Goal: Task Accomplishment & Management: Complete application form

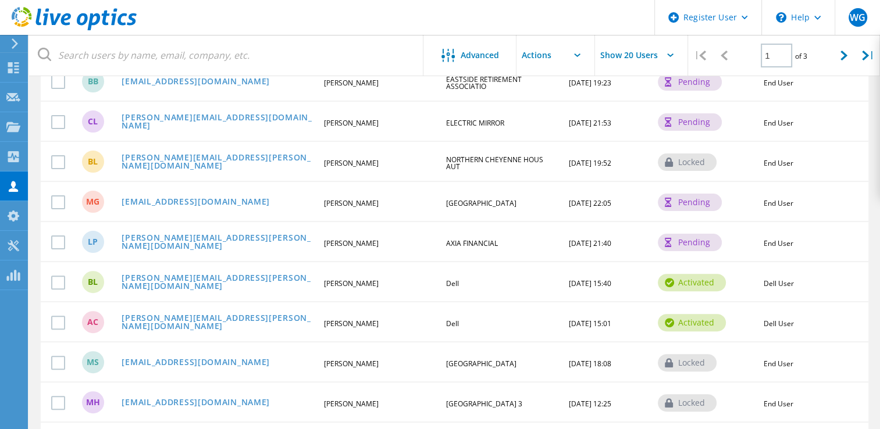
scroll to position [349, 0]
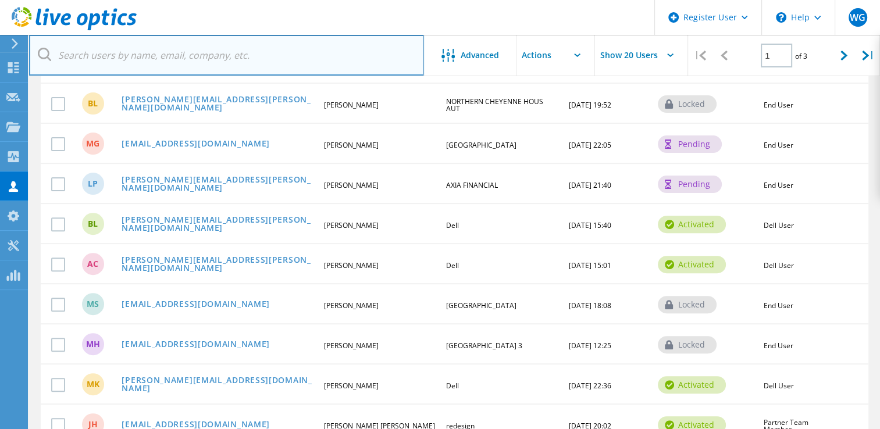
click at [156, 45] on input "text" at bounding box center [226, 55] width 395 height 41
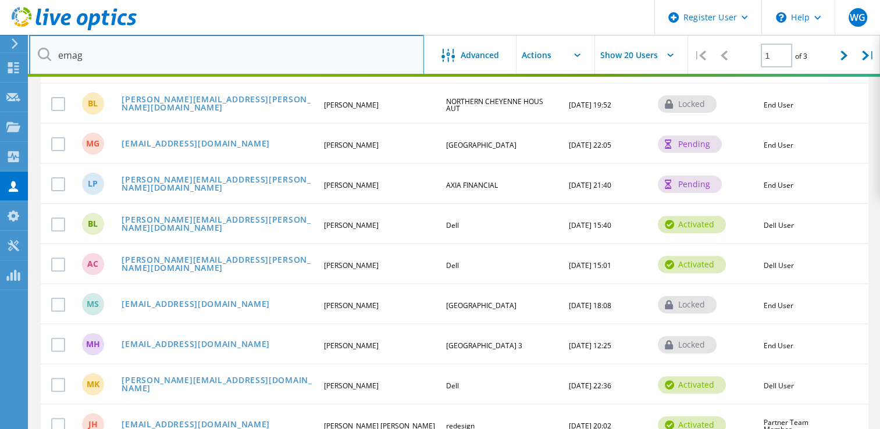
scroll to position [123, 0]
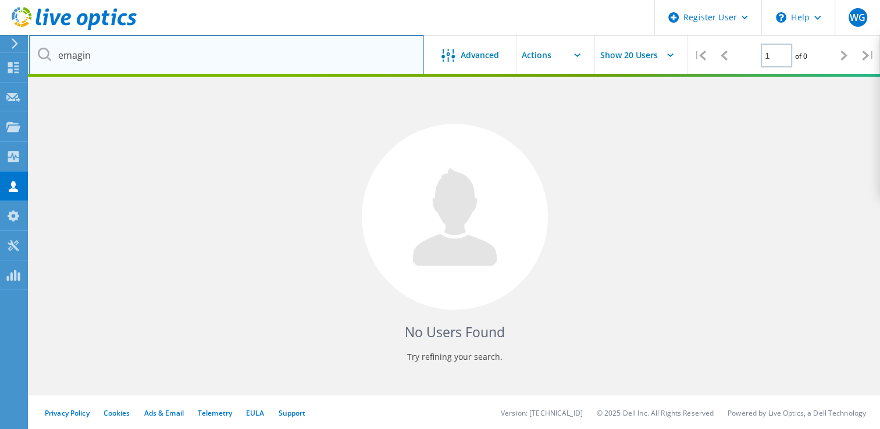
type input "emagin"
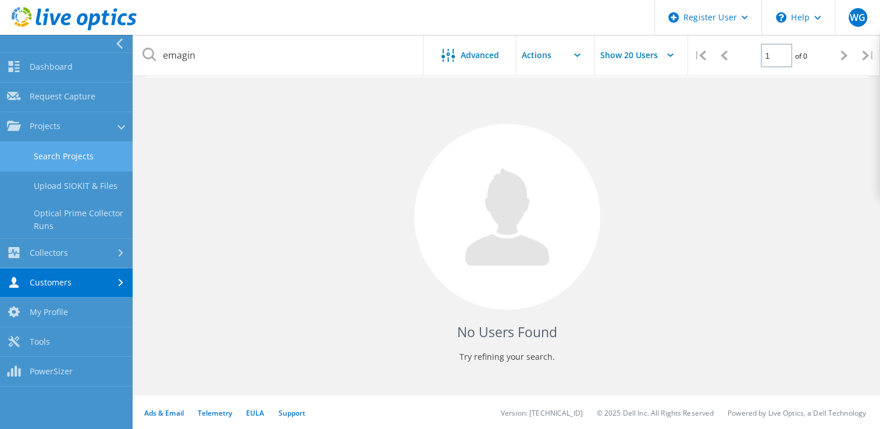
click at [49, 152] on link "Search Projects" at bounding box center [66, 157] width 133 height 30
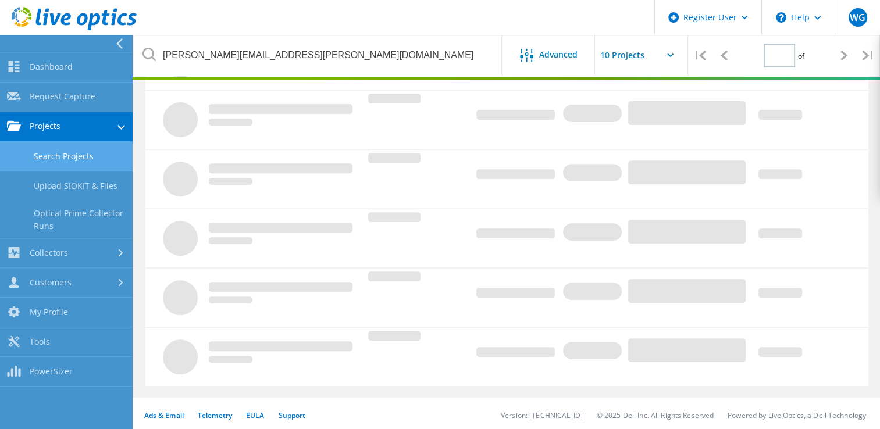
type input "1"
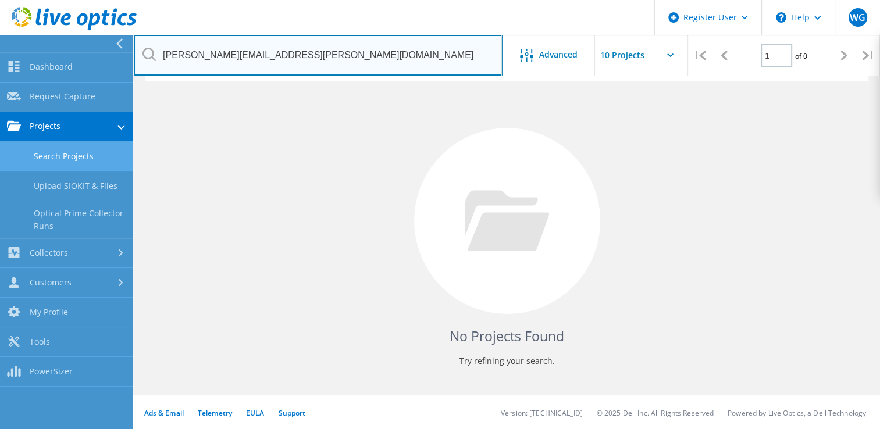
drag, startPoint x: 324, startPoint y: 55, endPoint x: 127, endPoint y: 43, distance: 198.0
click at [127, 43] on div "Register User \n Help Explore Helpful Articles Contact Support WG Dell User Wil…" at bounding box center [440, 204] width 880 height 451
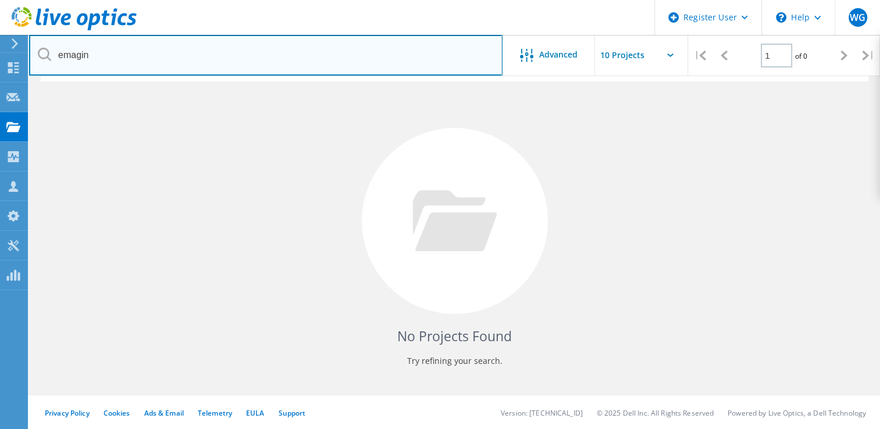
type input "emagin"
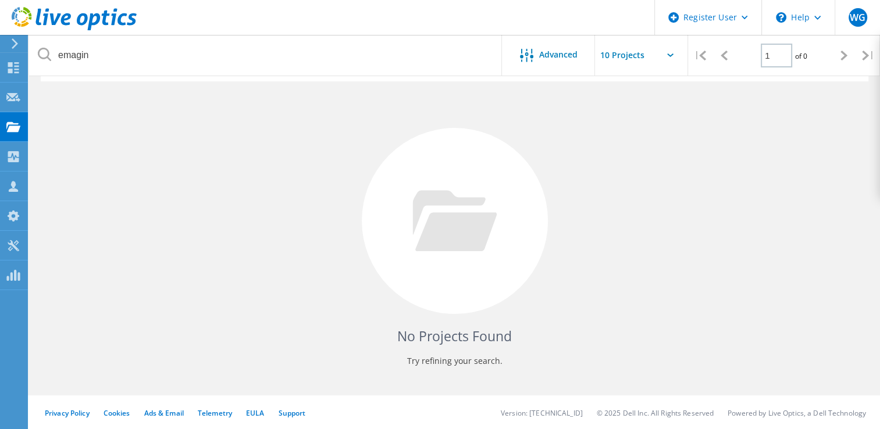
click at [224, 155] on div "No Projects Found Try refining your search." at bounding box center [454, 231] width 827 height 301
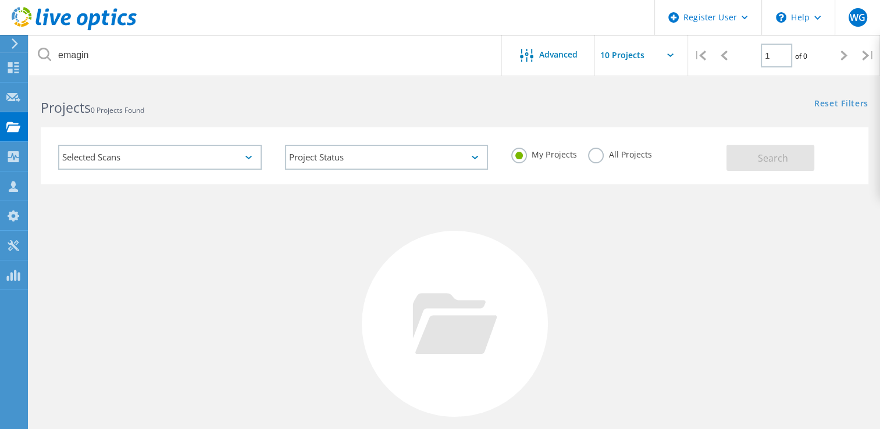
scroll to position [0, 0]
click at [599, 158] on label "All Projects" at bounding box center [619, 155] width 63 height 11
click at [0, 0] on input "All Projects" at bounding box center [0, 0] width 0 height 0
click at [766, 159] on span "Search" at bounding box center [772, 160] width 30 height 13
click at [6, 192] on div at bounding box center [13, 187] width 14 height 13
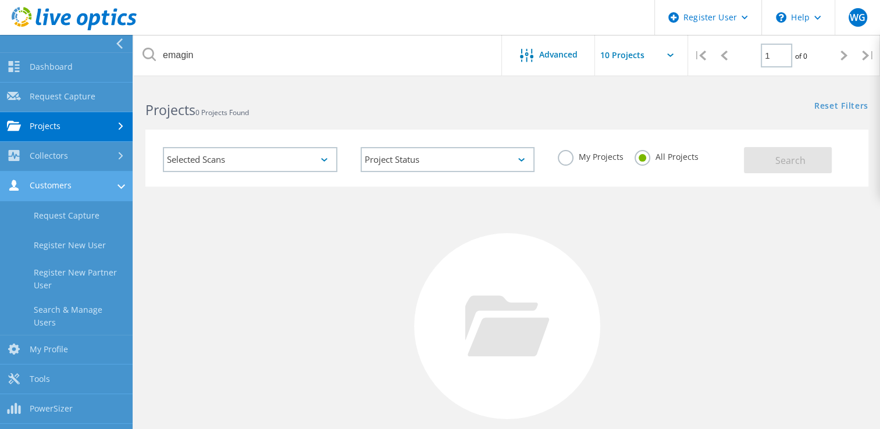
click at [60, 182] on link "Customers" at bounding box center [66, 186] width 133 height 30
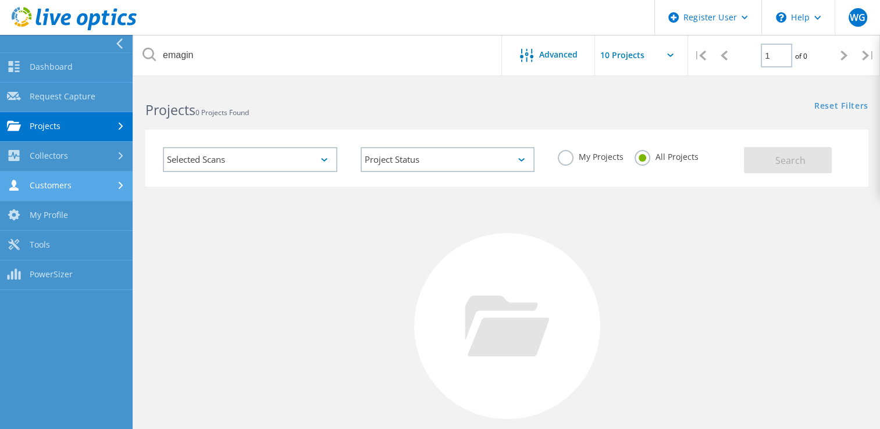
click at [60, 182] on link "Customers" at bounding box center [66, 186] width 133 height 30
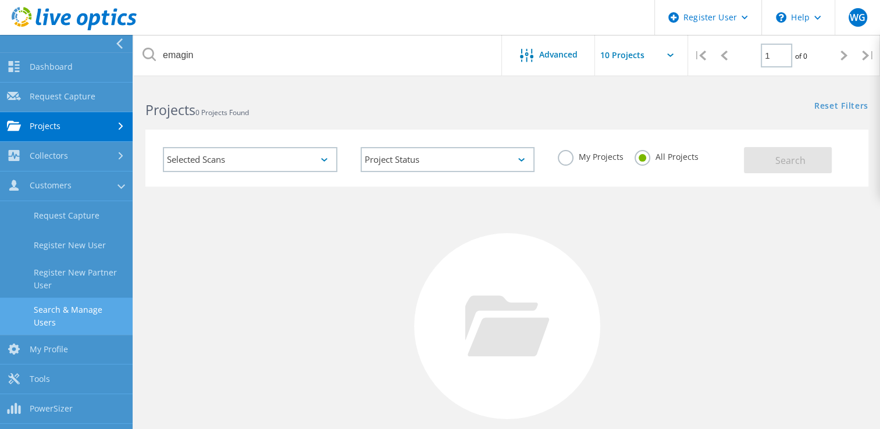
click at [77, 299] on link "Search & Manage Users" at bounding box center [66, 316] width 133 height 37
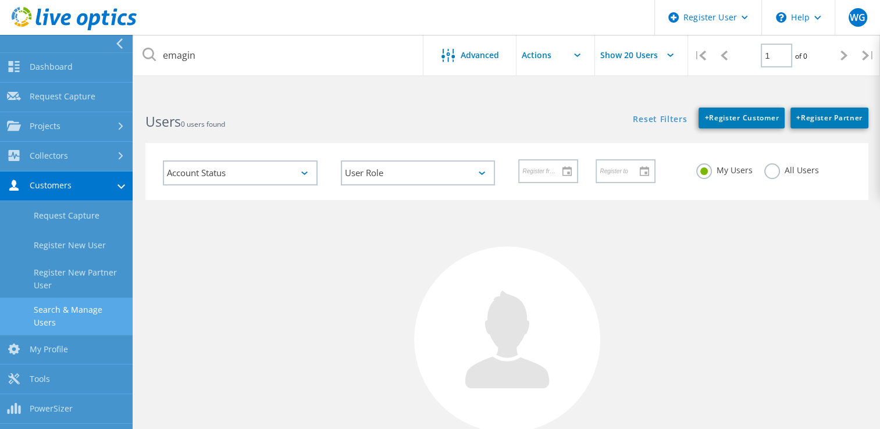
click at [765, 169] on label "All Users" at bounding box center [791, 168] width 55 height 11
click at [0, 0] on input "All Users" at bounding box center [0, 0] width 0 height 0
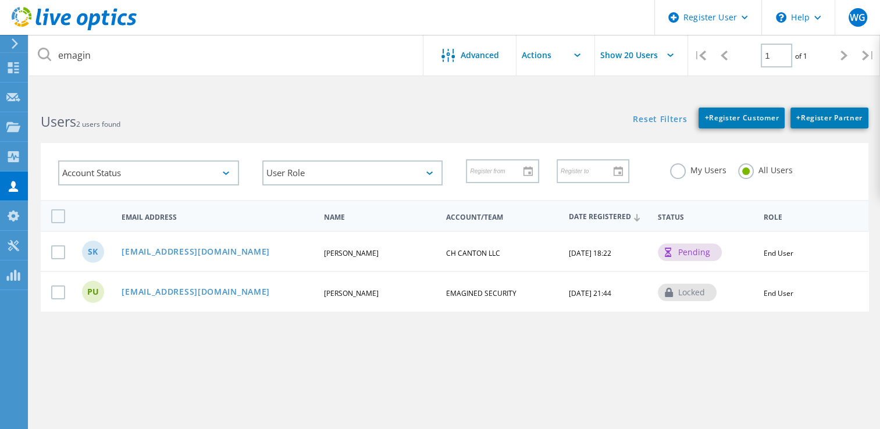
click at [217, 382] on div "emagin Advanced Show 20 Users | 1 of 1 | Email Address First Name Last Name Acc…" at bounding box center [454, 267] width 850 height 342
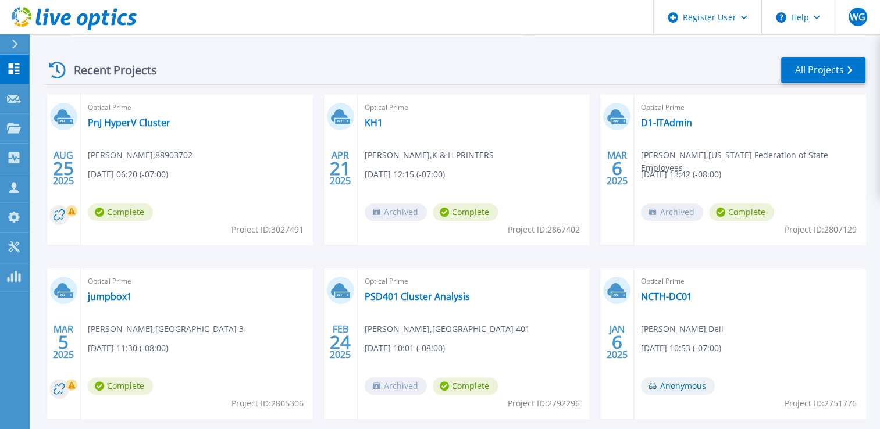
scroll to position [205, 0]
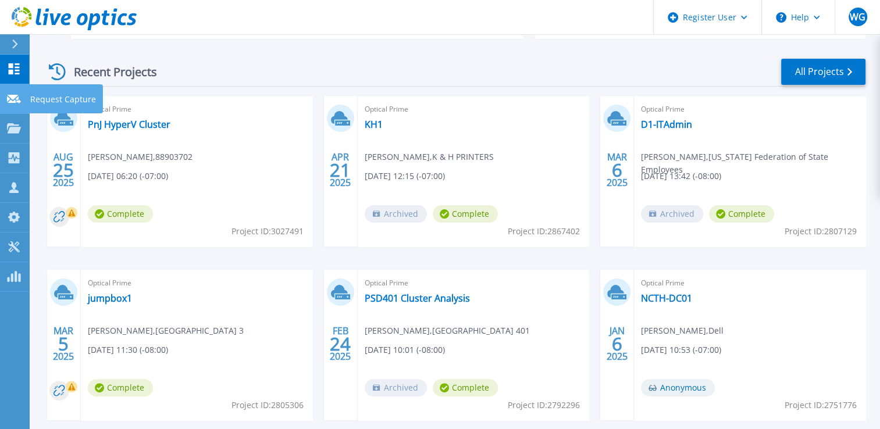
click at [16, 94] on div at bounding box center [14, 98] width 14 height 10
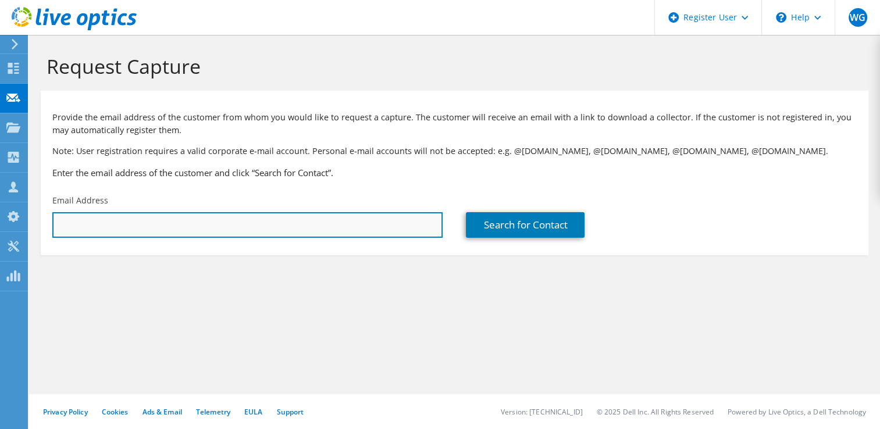
click at [112, 222] on input "text" at bounding box center [247, 225] width 390 height 26
paste input "jherman@emagin.com"
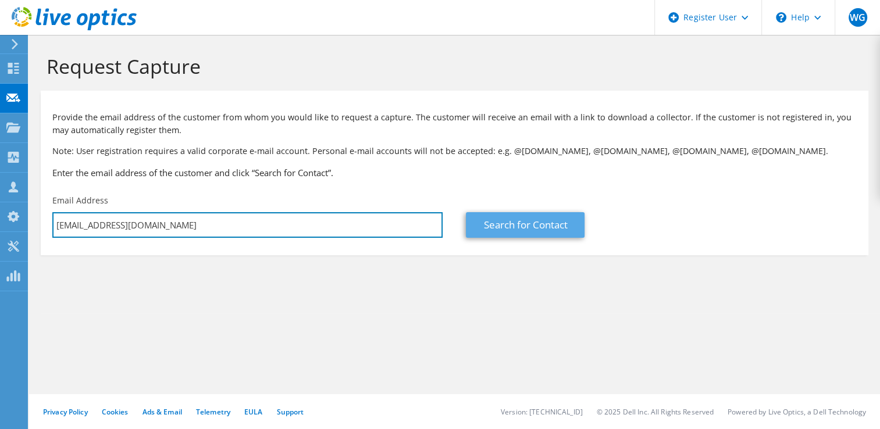
type input "jherman@emagin.com"
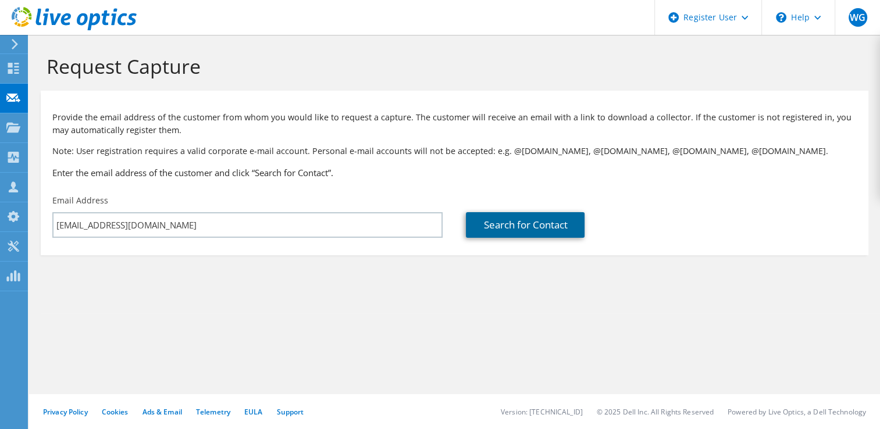
click at [478, 231] on link "Search for Contact" at bounding box center [525, 225] width 119 height 26
type input "EMAGIN CORP"
type input "Jacob"
type input "Herman"
type input "[GEOGRAPHIC_DATA]"
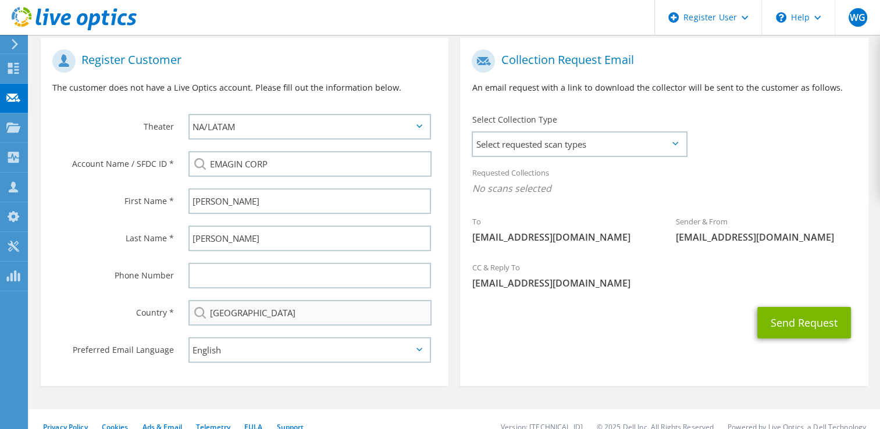
scroll to position [233, 0]
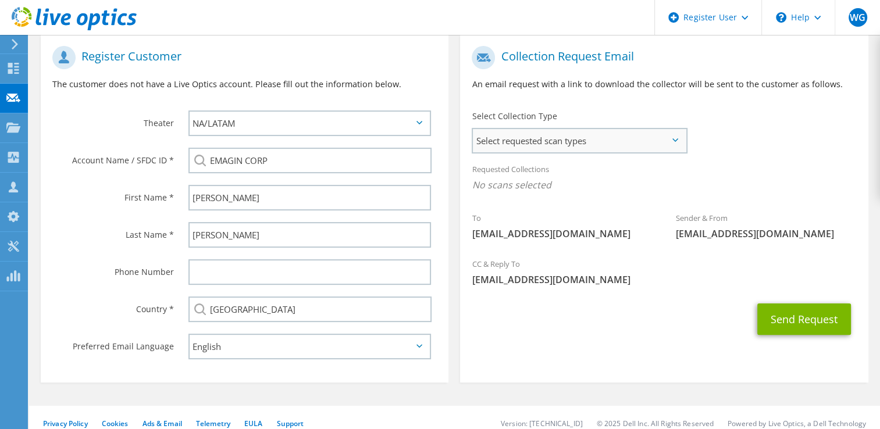
click at [532, 148] on span "Select requested scan types" at bounding box center [579, 140] width 212 height 23
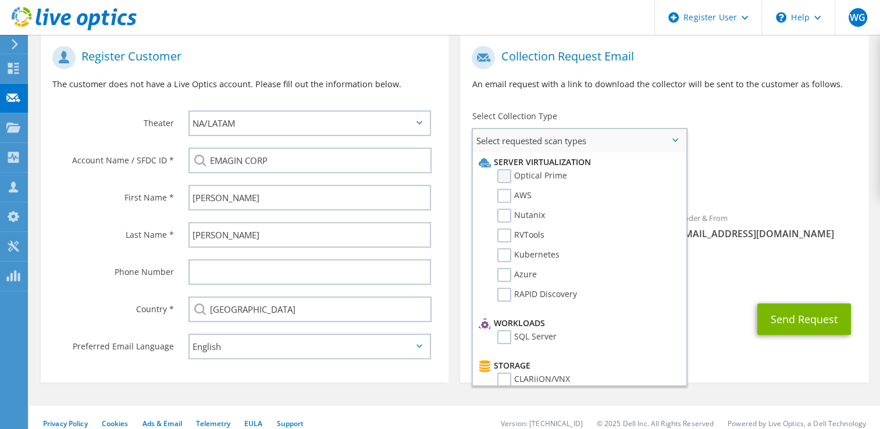
click at [505, 174] on label "Optical Prime" at bounding box center [532, 176] width 70 height 14
click at [0, 0] on input "Optical Prime" at bounding box center [0, 0] width 0 height 0
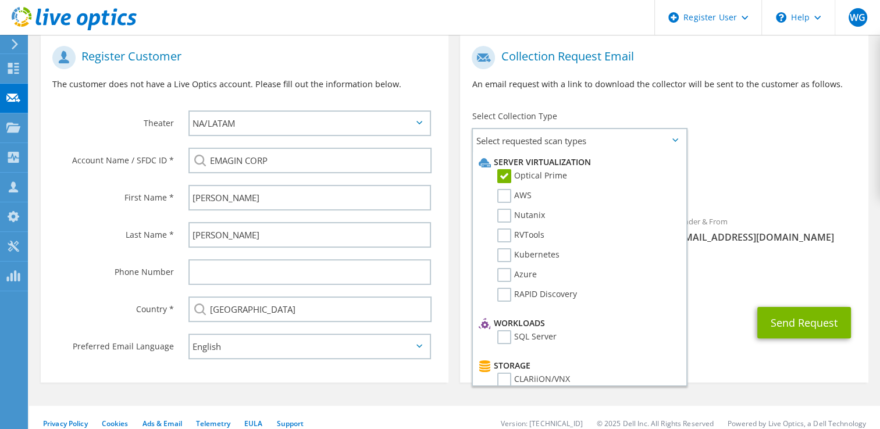
click at [744, 142] on div "To jherman@emagin.com Sender & From liveoptics@liveoptics.com" at bounding box center [664, 147] width 408 height 215
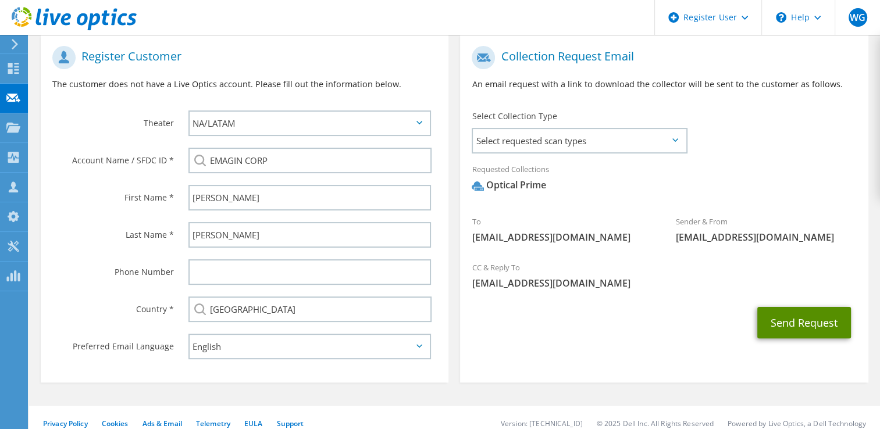
click at [791, 316] on button "Send Request" at bounding box center [804, 322] width 94 height 31
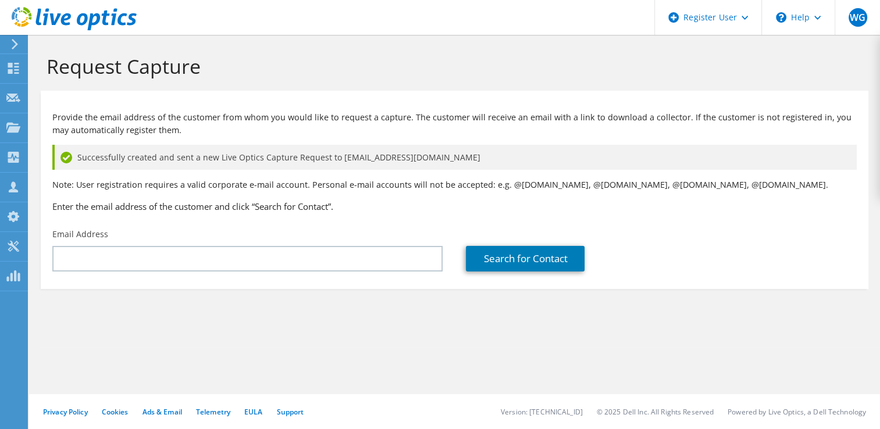
click at [362, 49] on div "Request Capture" at bounding box center [454, 63] width 839 height 56
click at [292, 71] on h1 "Request Capture" at bounding box center [452, 66] width 810 height 24
